Goal: Transaction & Acquisition: Purchase product/service

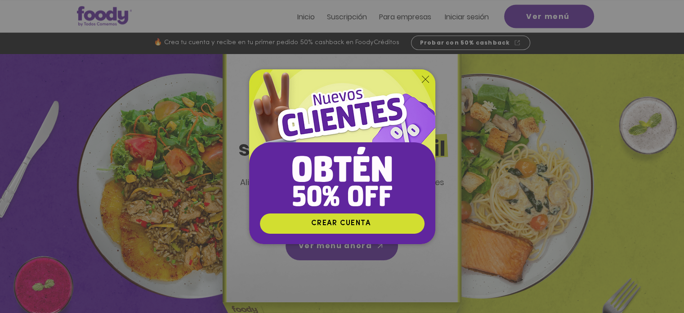
click at [426, 78] on icon "Volver al sitio" at bounding box center [425, 79] width 7 height 7
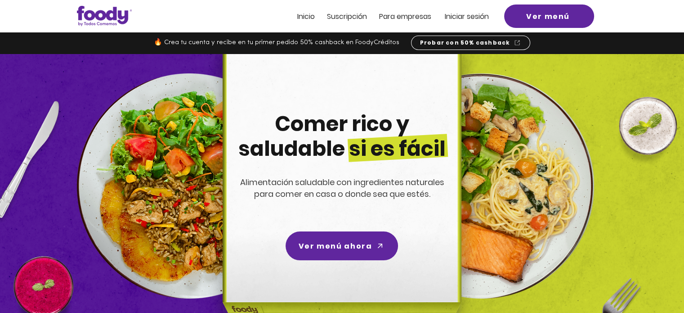
click at [459, 18] on span "Iniciar sesión" at bounding box center [467, 16] width 44 height 10
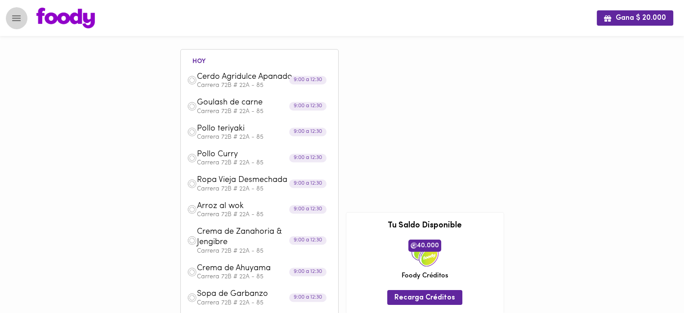
click at [18, 21] on icon "Menu" at bounding box center [16, 18] width 11 height 11
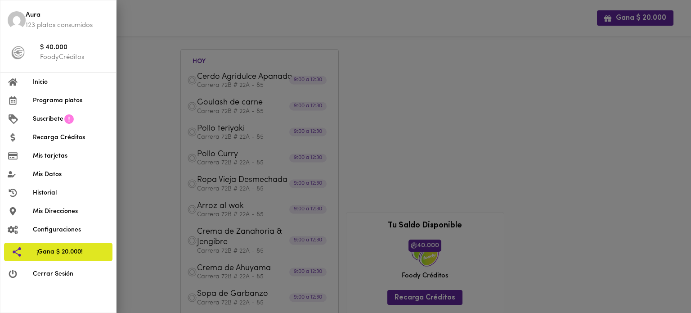
click at [621, 197] on div at bounding box center [345, 156] width 691 height 313
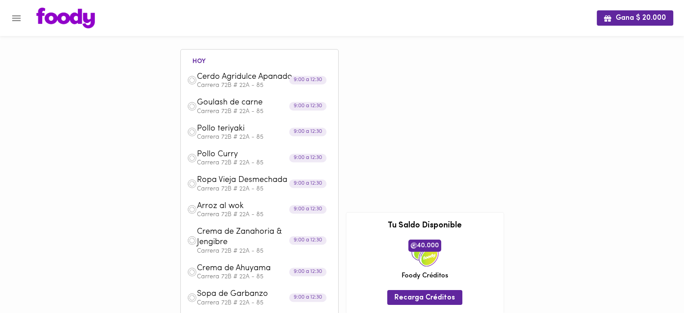
click at [191, 81] on img at bounding box center [192, 80] width 10 height 10
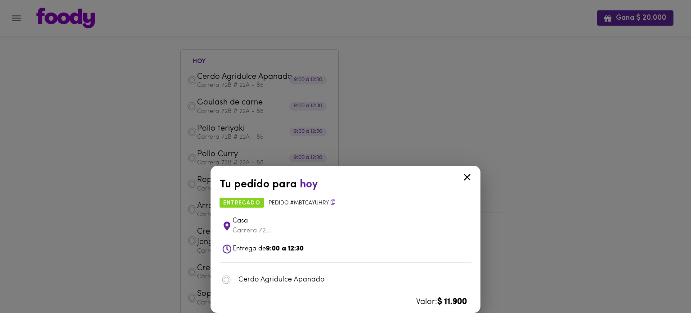
click at [464, 177] on icon at bounding box center [467, 176] width 11 height 11
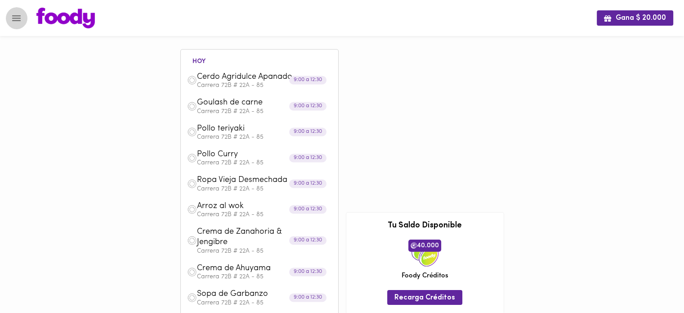
click at [22, 19] on button "Menu" at bounding box center [16, 18] width 22 height 22
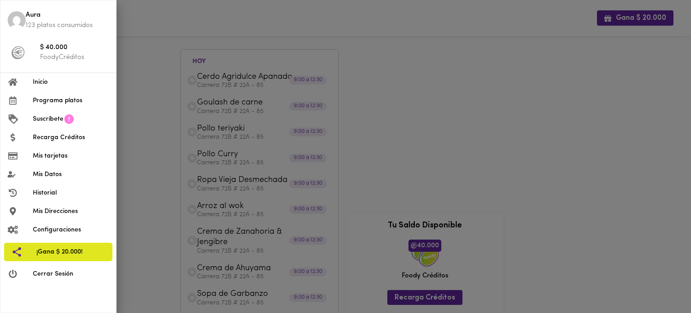
click at [53, 105] on span "Programa platos" at bounding box center [71, 100] width 76 height 9
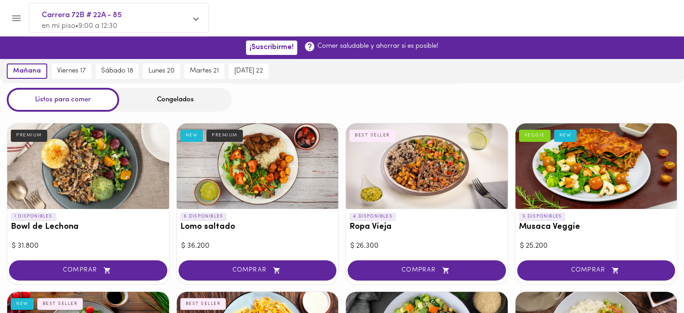
click at [187, 100] on div "Congelados" at bounding box center [175, 100] width 112 height 24
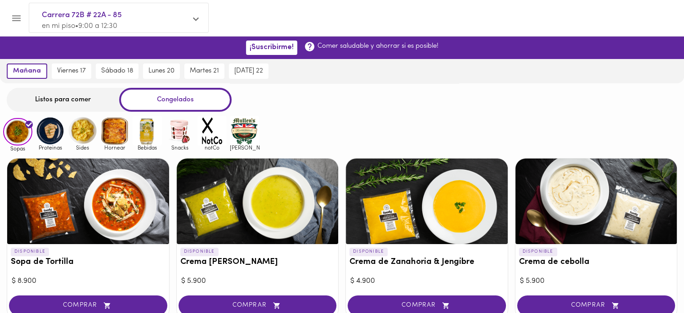
click at [51, 133] on img at bounding box center [50, 130] width 29 height 29
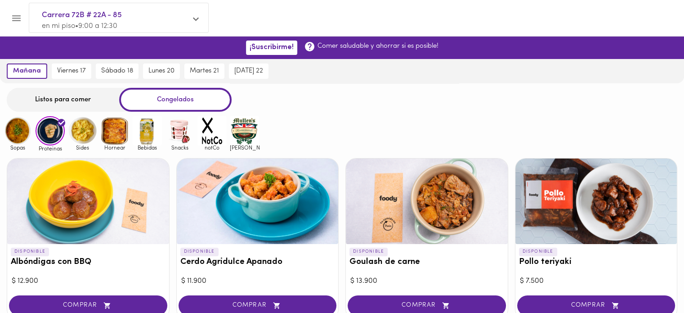
click at [86, 138] on img at bounding box center [82, 130] width 29 height 29
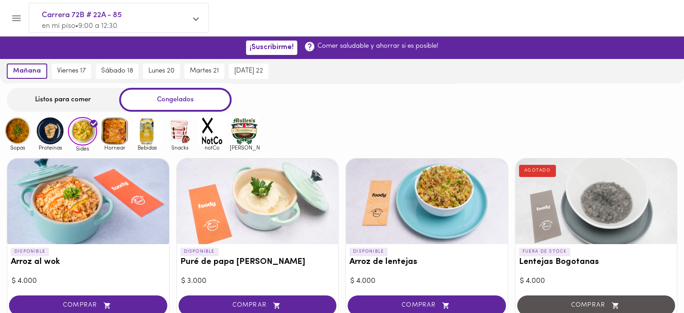
click at [121, 131] on img at bounding box center [114, 130] width 29 height 29
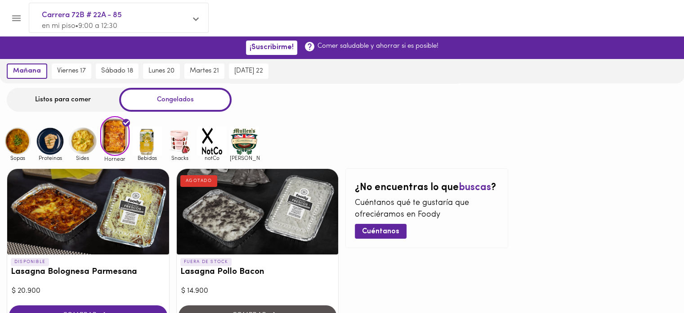
click at [148, 142] on img at bounding box center [147, 140] width 29 height 29
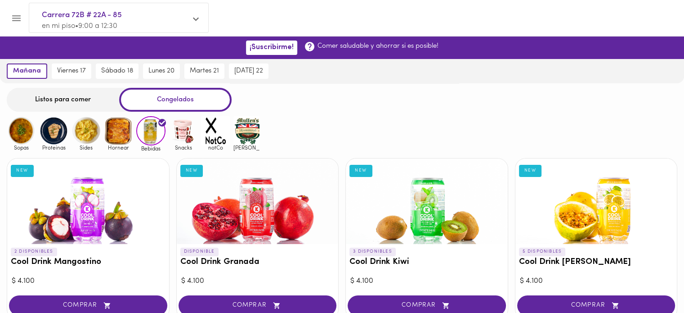
click at [177, 133] on img at bounding box center [183, 130] width 29 height 29
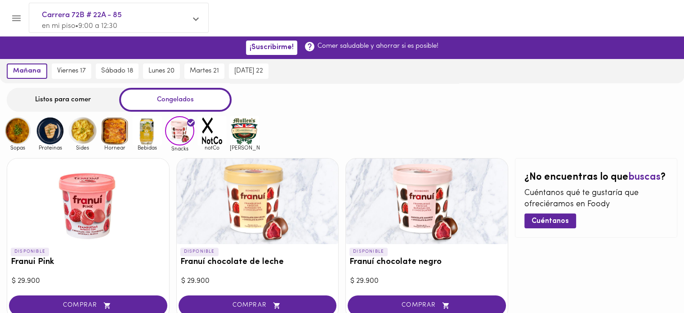
click at [215, 136] on img at bounding box center [211, 130] width 29 height 29
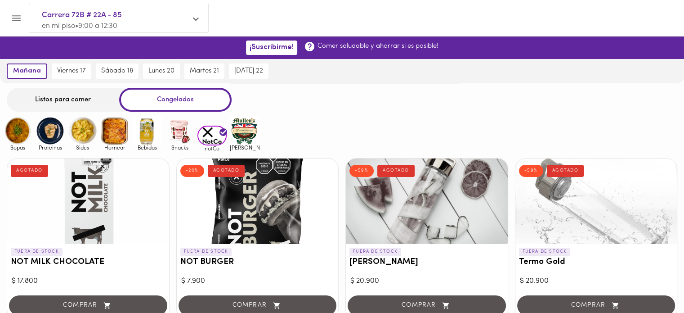
click at [246, 135] on img at bounding box center [244, 130] width 29 height 29
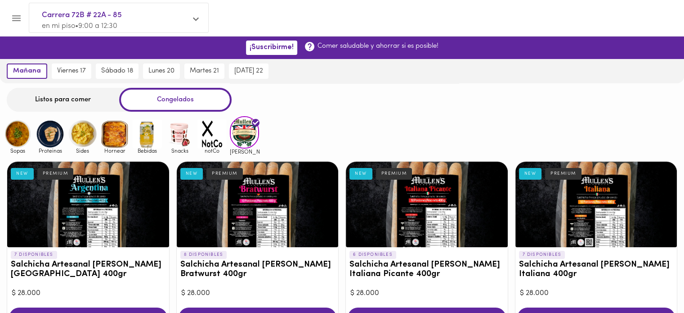
click at [13, 133] on img at bounding box center [17, 133] width 29 height 29
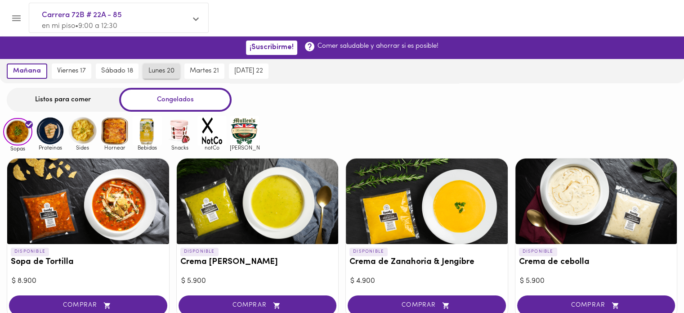
click at [153, 71] on span "lunes 20" at bounding box center [161, 71] width 26 height 8
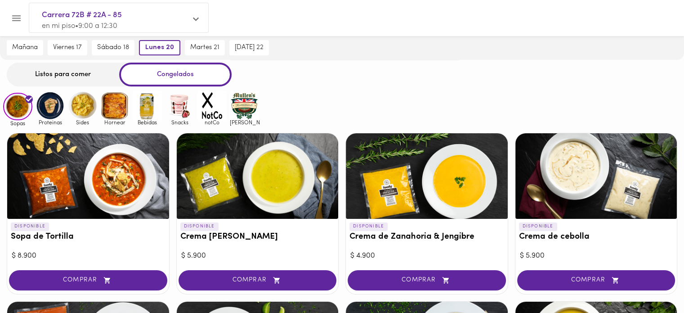
scroll to position [21, 0]
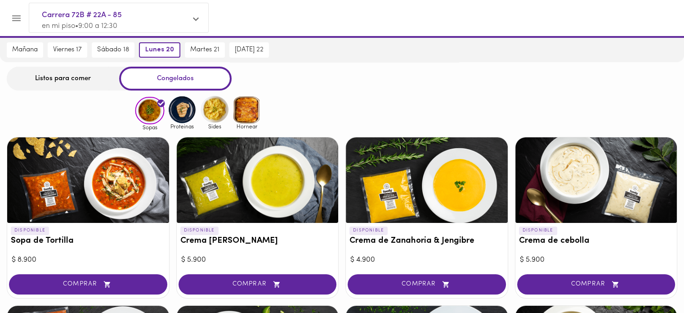
click at [362, 117] on div "Sopas Proteinas Sides Hornear Bebidas Snacks notCo mullens" at bounding box center [342, 112] width 684 height 35
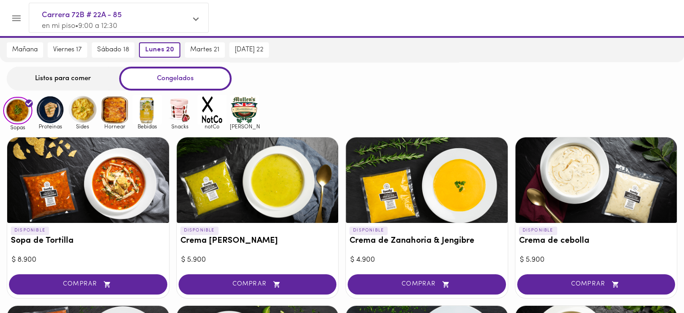
click at [45, 116] on img at bounding box center [50, 109] width 29 height 29
